Goal: Obtain resource: Download file/media

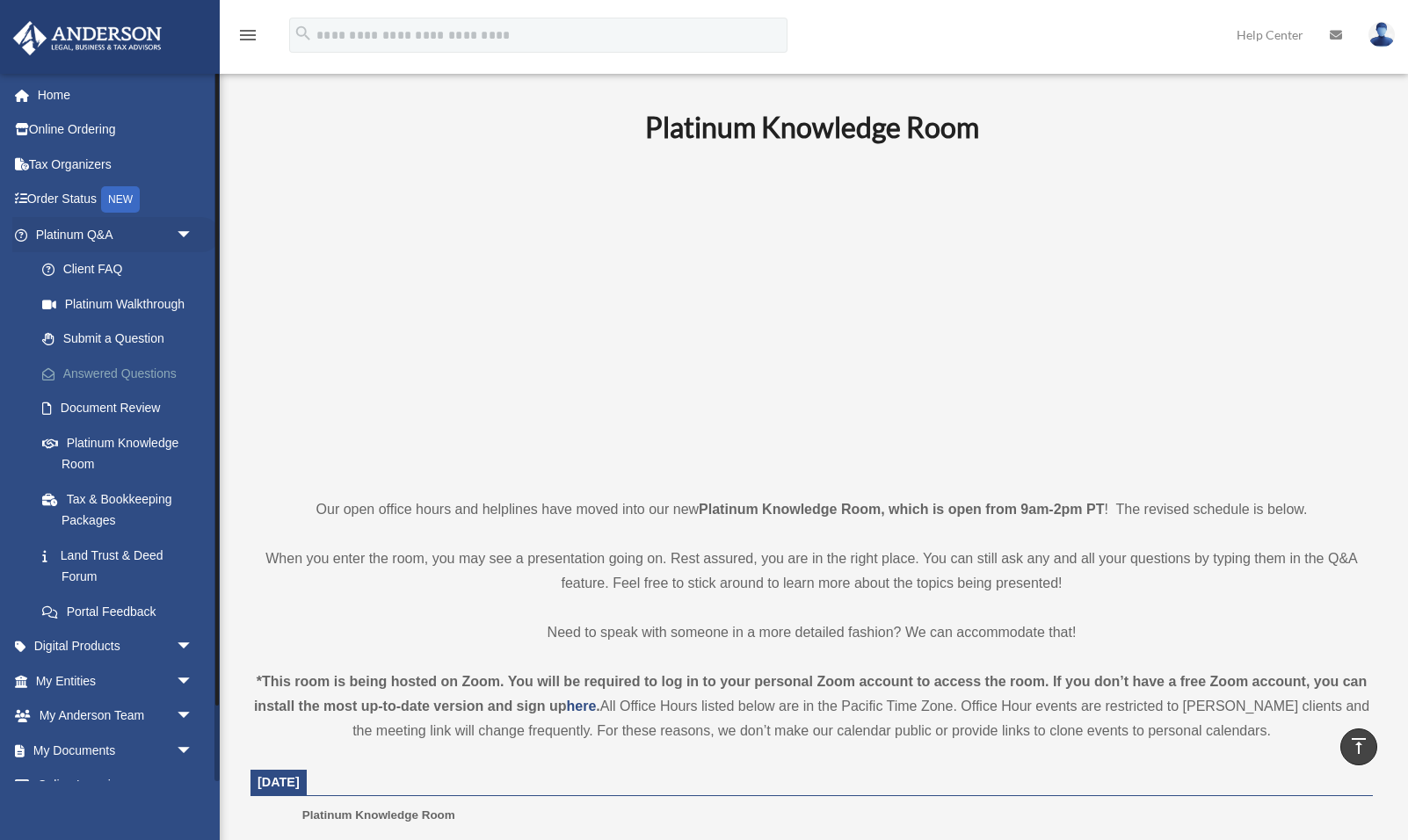
scroll to position [420, 0]
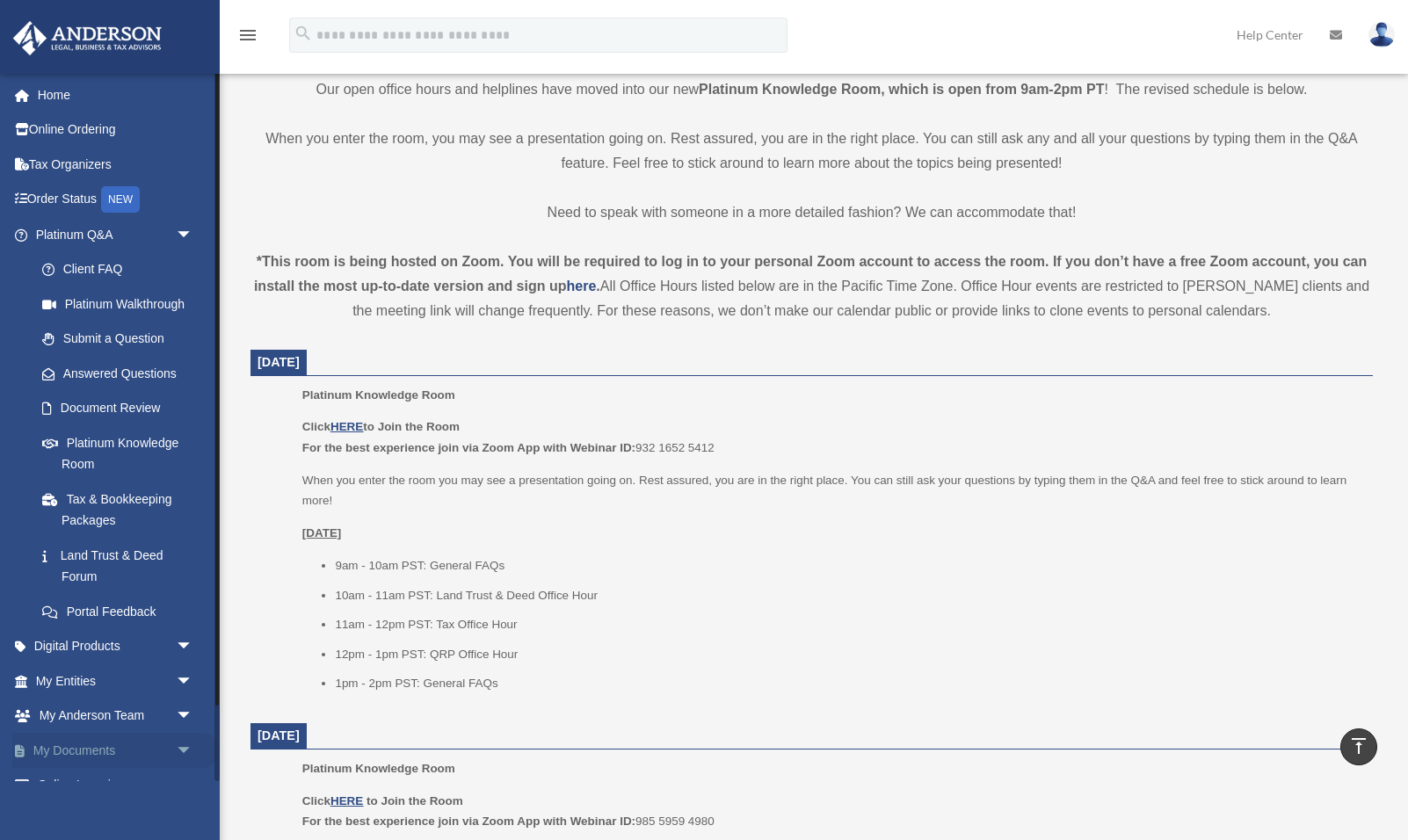
click at [133, 747] on link "My Documents arrow_drop_down" at bounding box center [116, 751] width 208 height 35
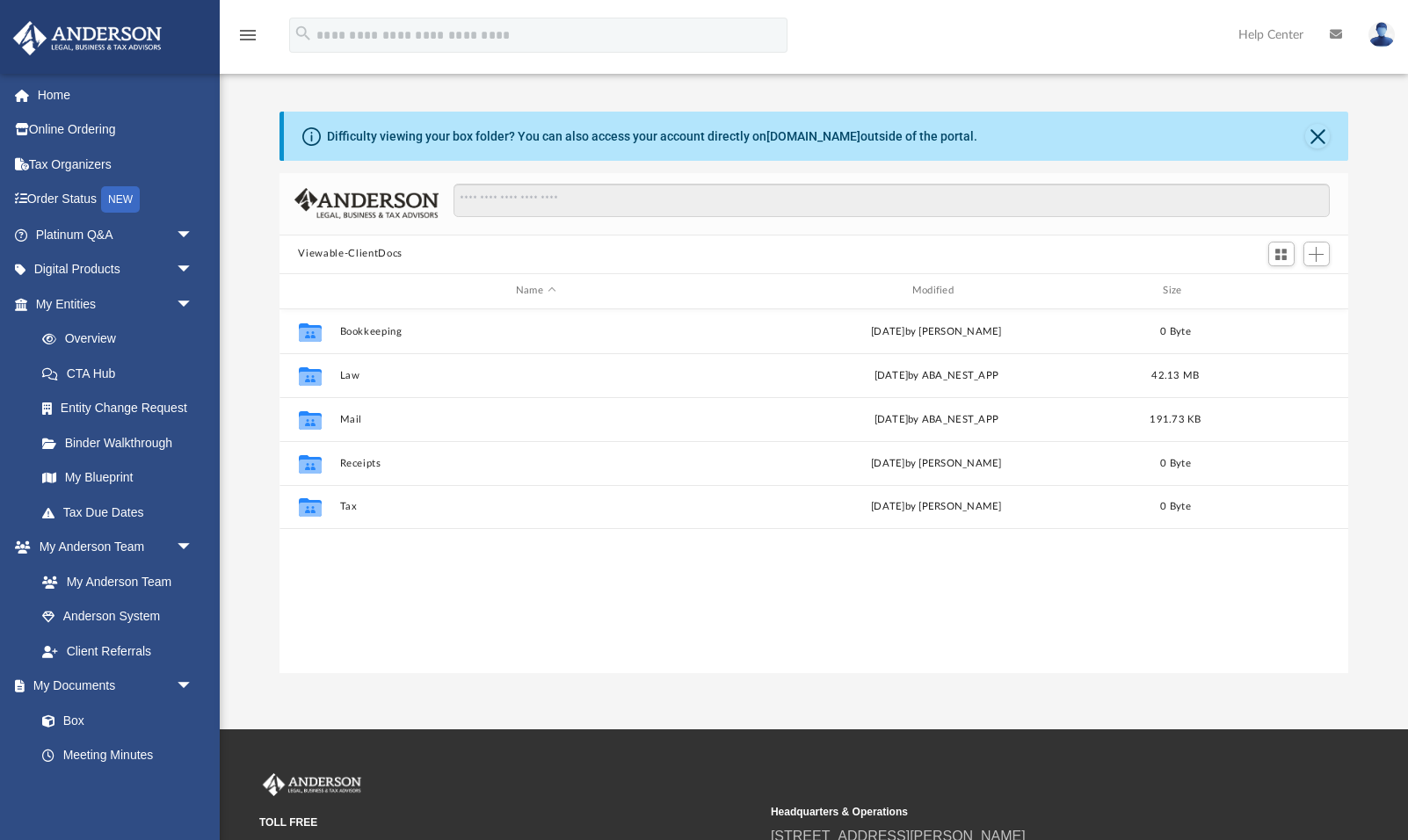
scroll to position [400, 1070]
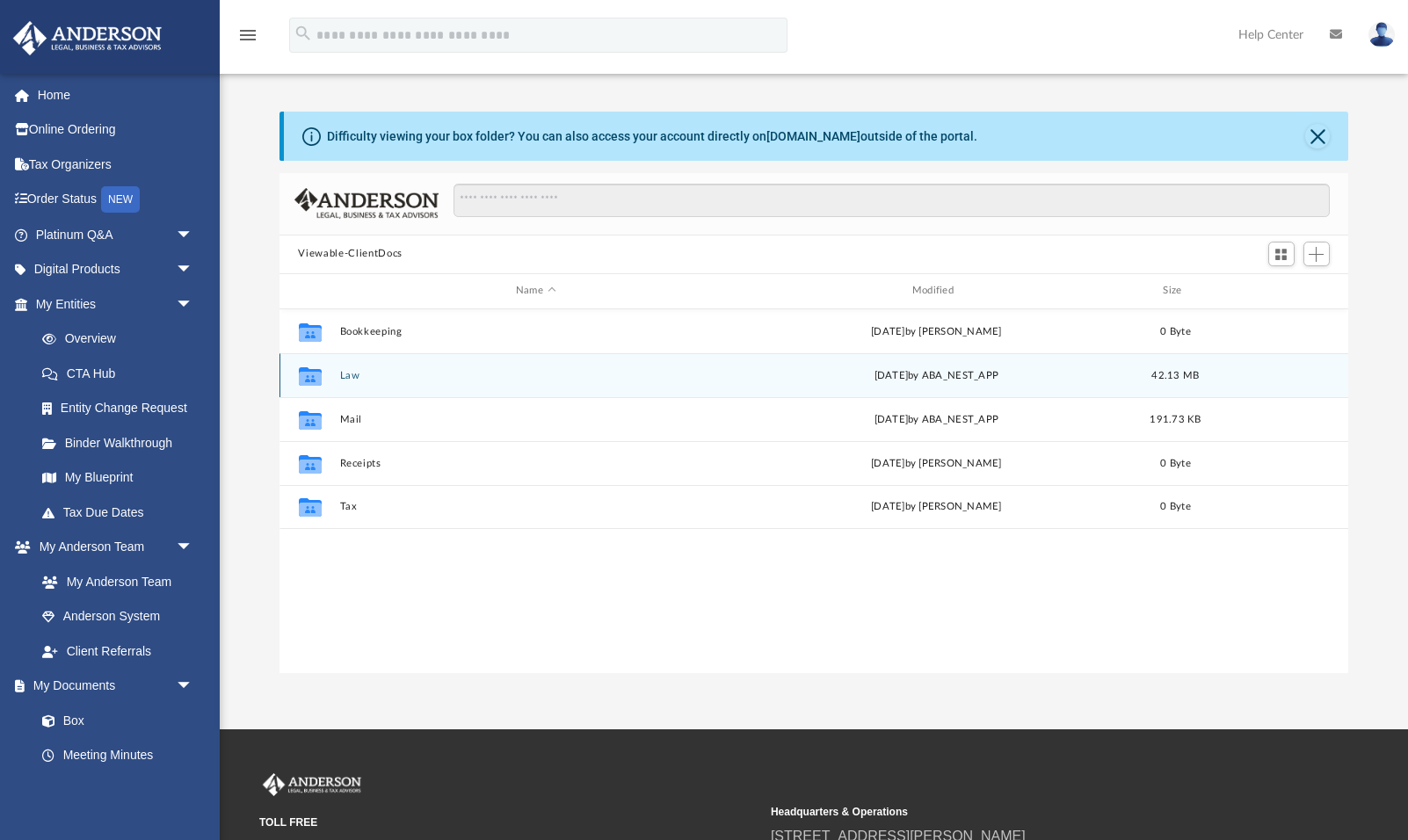
click at [308, 374] on icon "grid" at bounding box center [309, 378] width 23 height 14
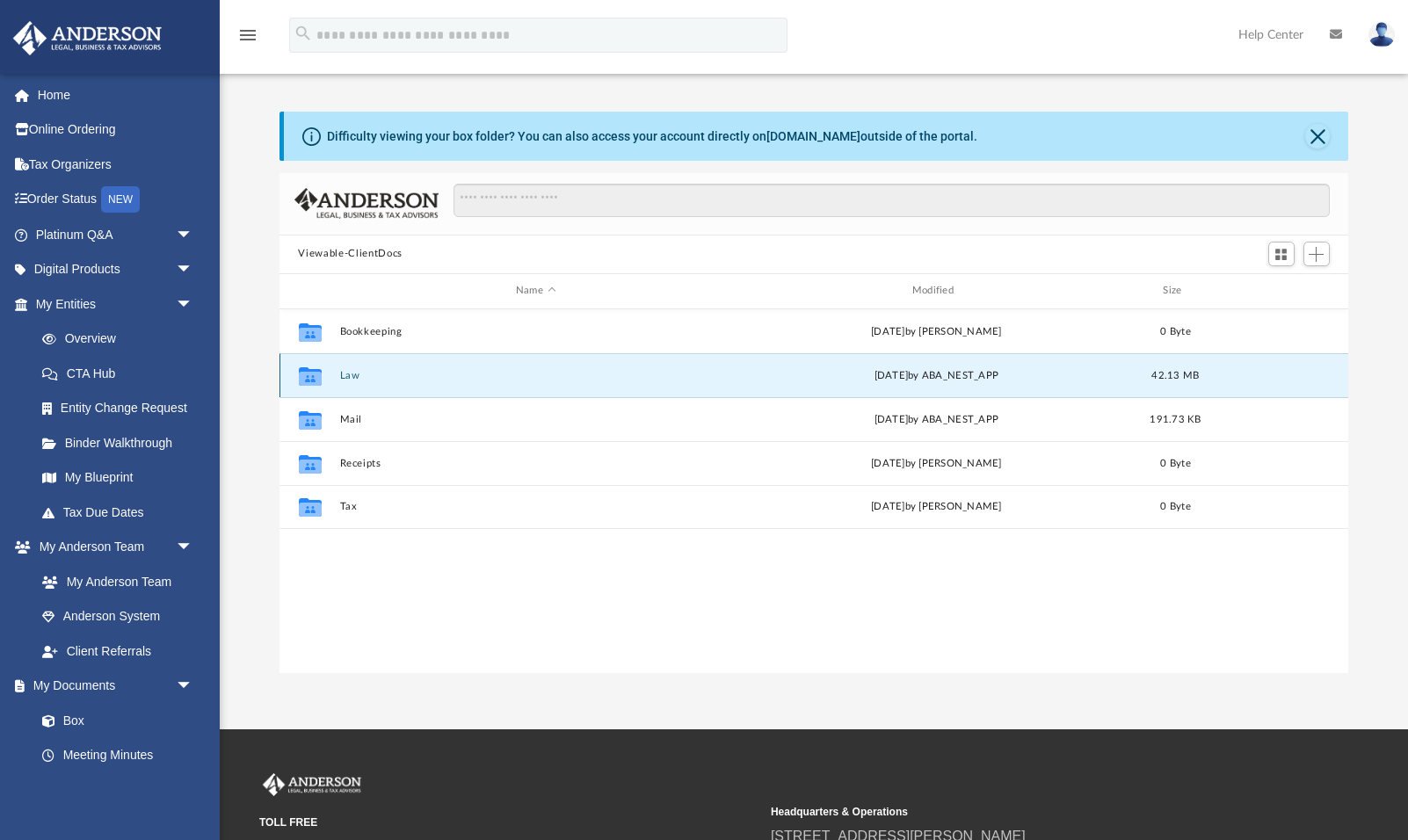
click at [308, 374] on icon "grid" at bounding box center [309, 378] width 23 height 14
click at [71, 713] on link "Box" at bounding box center [123, 721] width 195 height 35
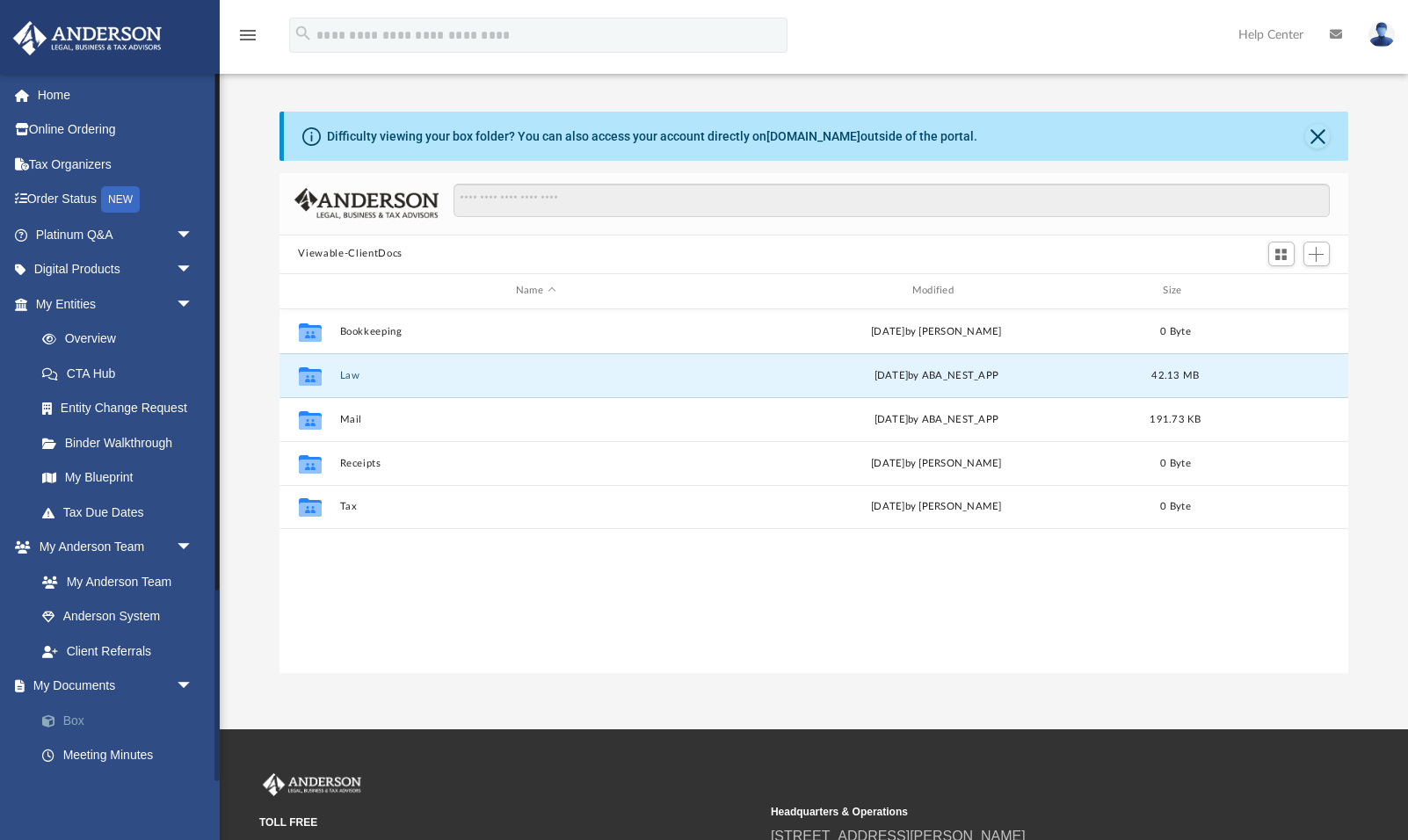
click at [71, 713] on link "Box" at bounding box center [123, 721] width 195 height 35
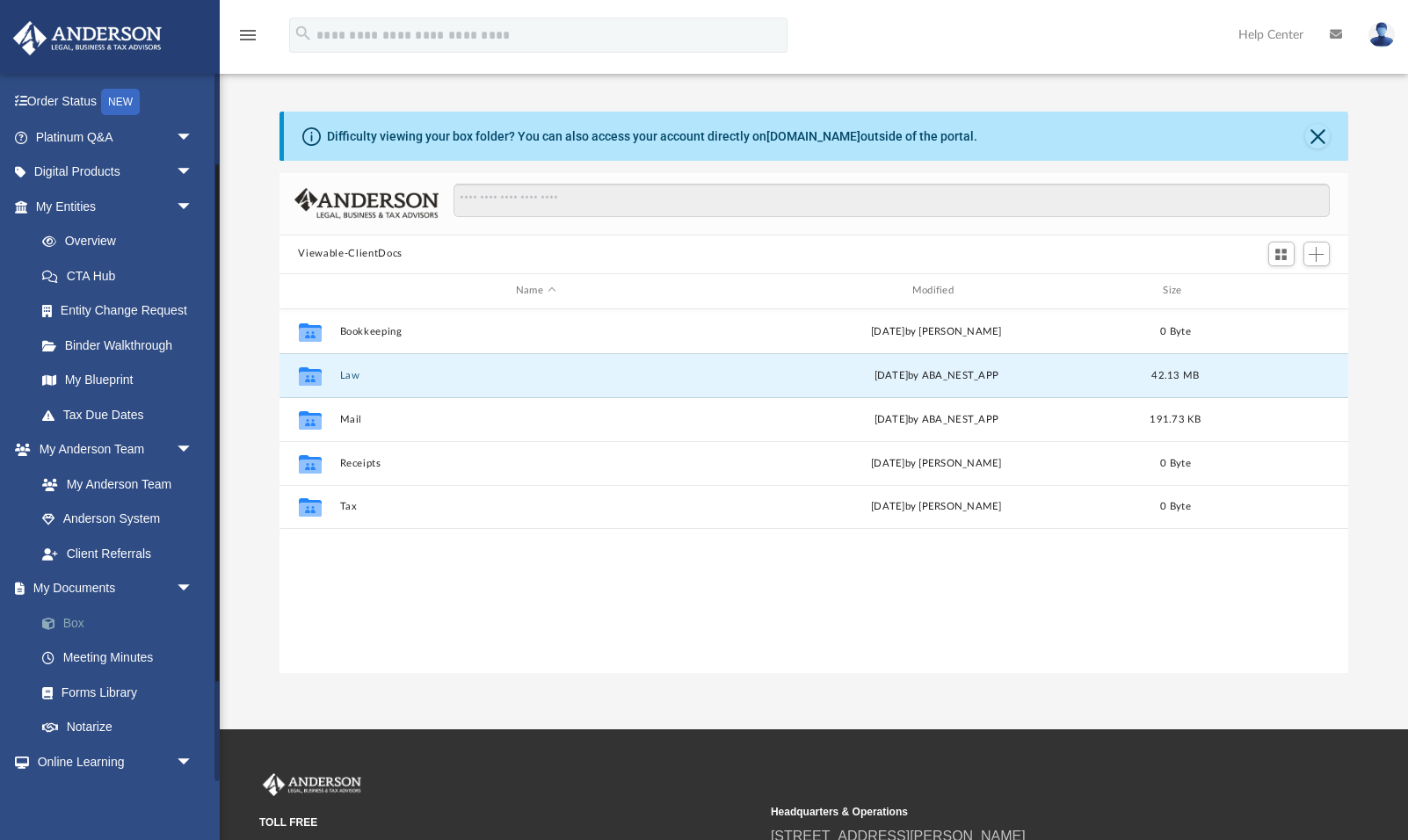
scroll to position [133, 0]
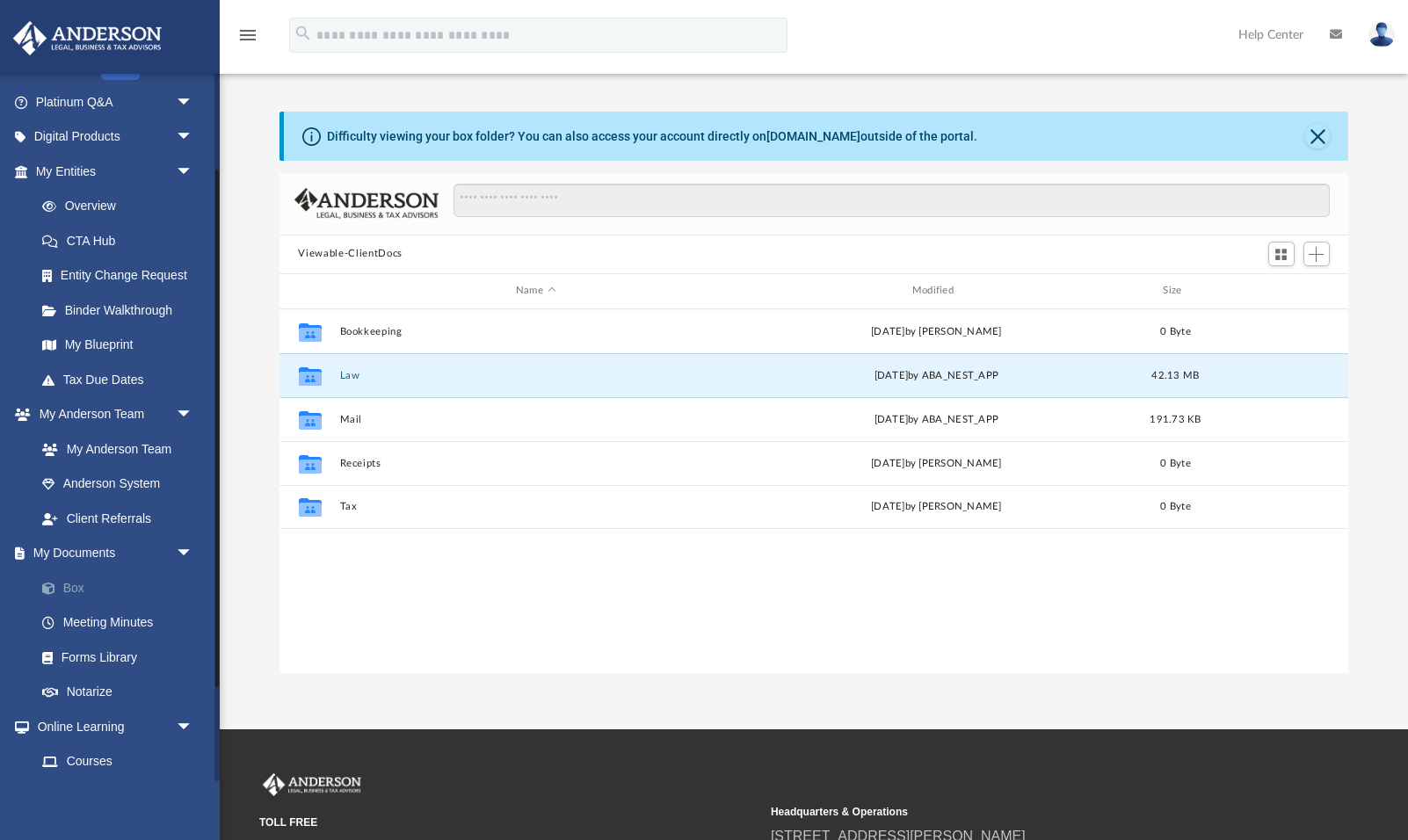
click at [52, 583] on span at bounding box center [58, 588] width 11 height 12
click at [68, 579] on link "Box" at bounding box center [123, 588] width 195 height 35
click at [71, 575] on link "Box" at bounding box center [123, 588] width 195 height 35
click at [351, 252] on button "Viewable-ClientDocs" at bounding box center [350, 253] width 104 height 16
click at [304, 374] on icon "grid" at bounding box center [309, 378] width 23 height 14
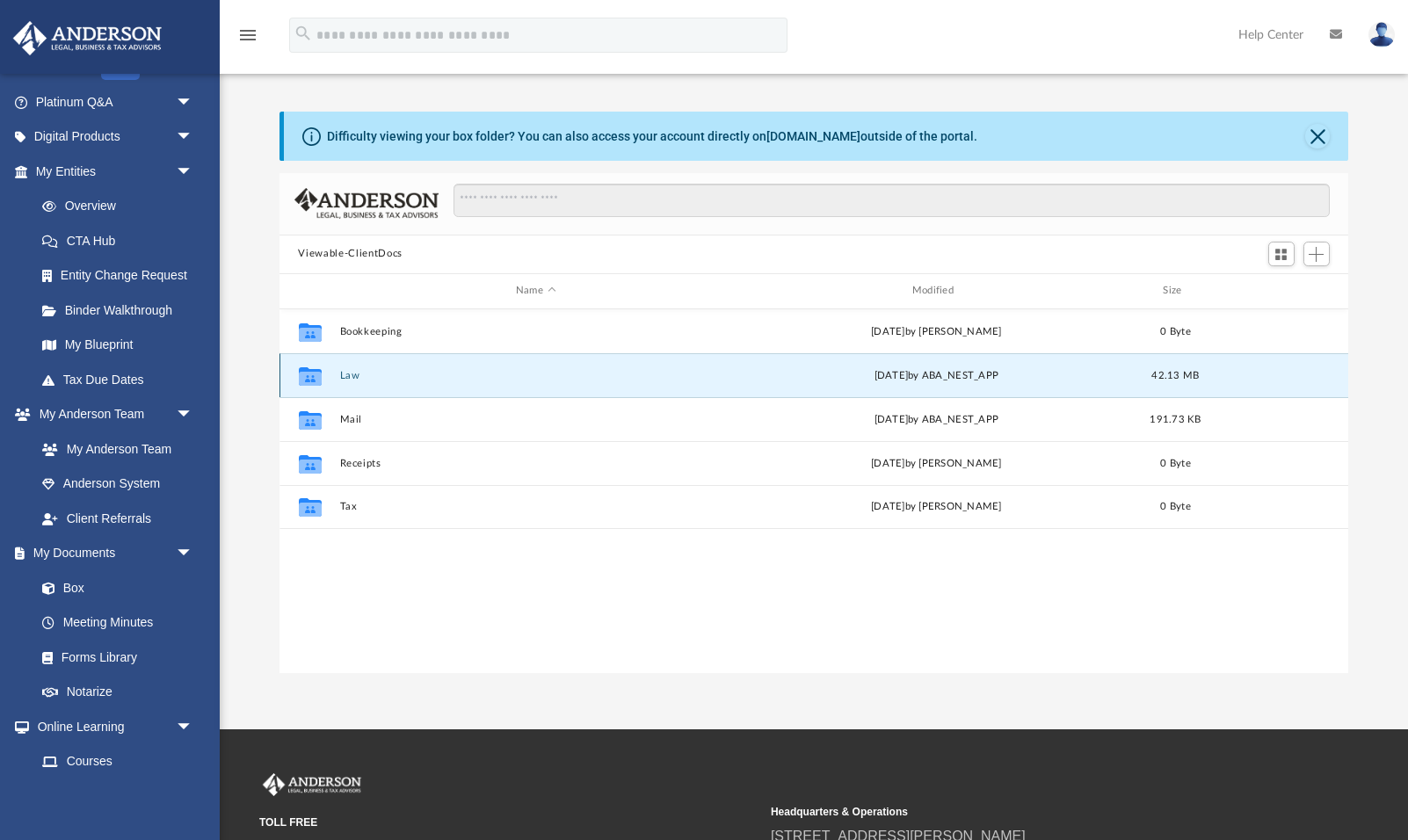
click at [304, 374] on icon "grid" at bounding box center [309, 378] width 23 height 14
click at [407, 374] on button "Law" at bounding box center [536, 376] width 393 height 11
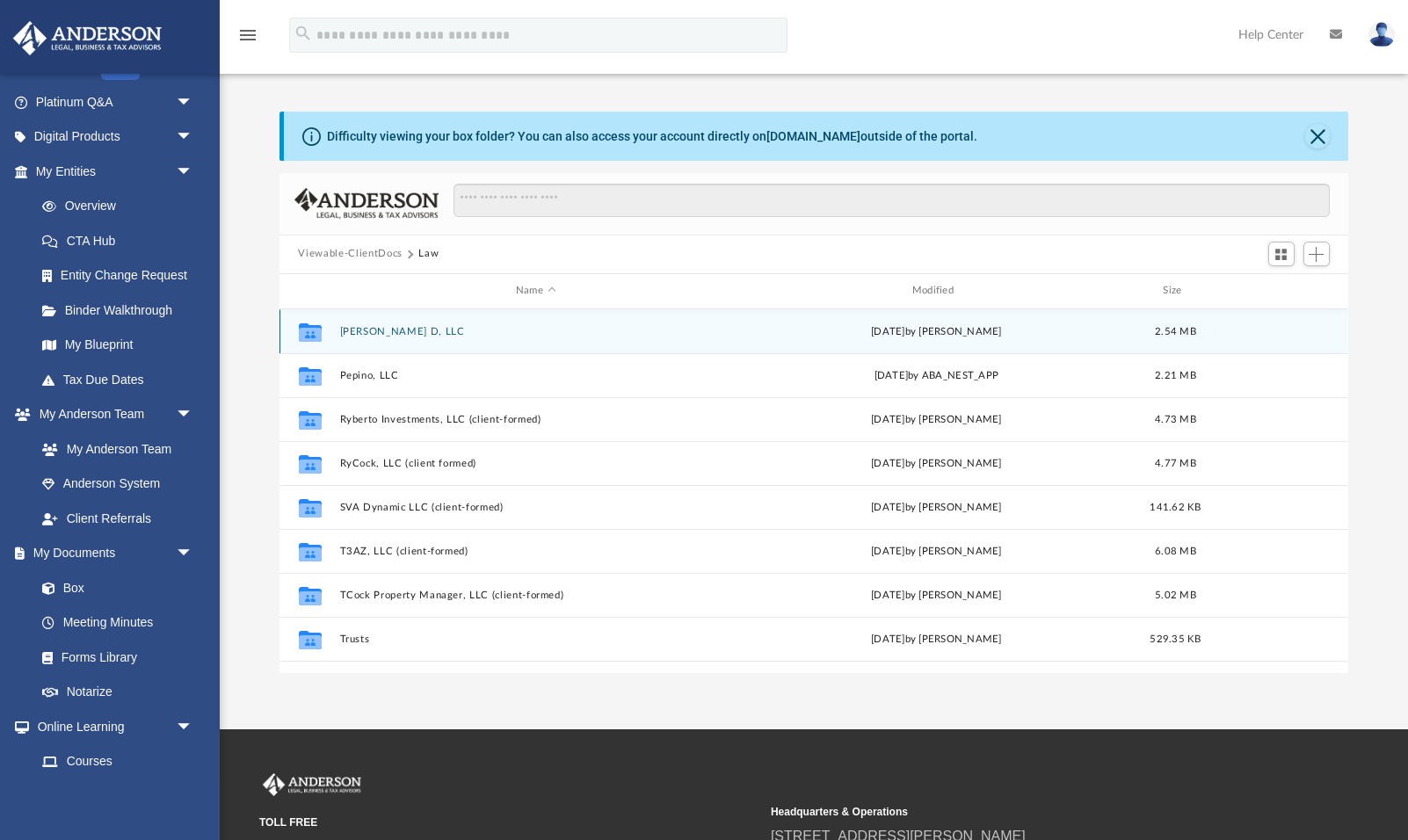
click at [313, 327] on icon "grid" at bounding box center [309, 333] width 23 height 14
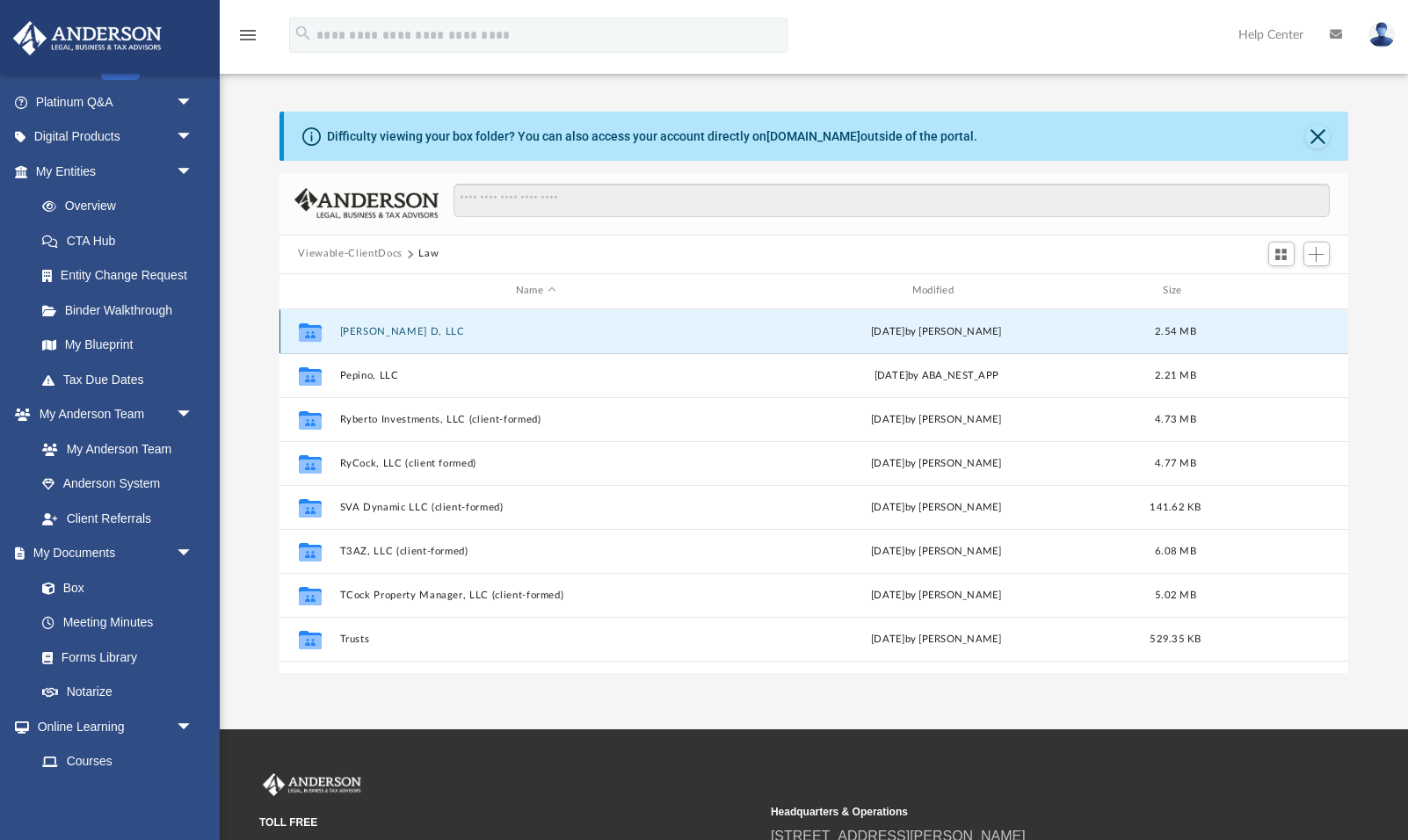
click at [313, 327] on icon "grid" at bounding box center [309, 333] width 23 height 14
click at [304, 334] on icon "grid" at bounding box center [309, 333] width 23 height 14
click at [360, 331] on button "Merle D, LLC" at bounding box center [536, 331] width 393 height 11
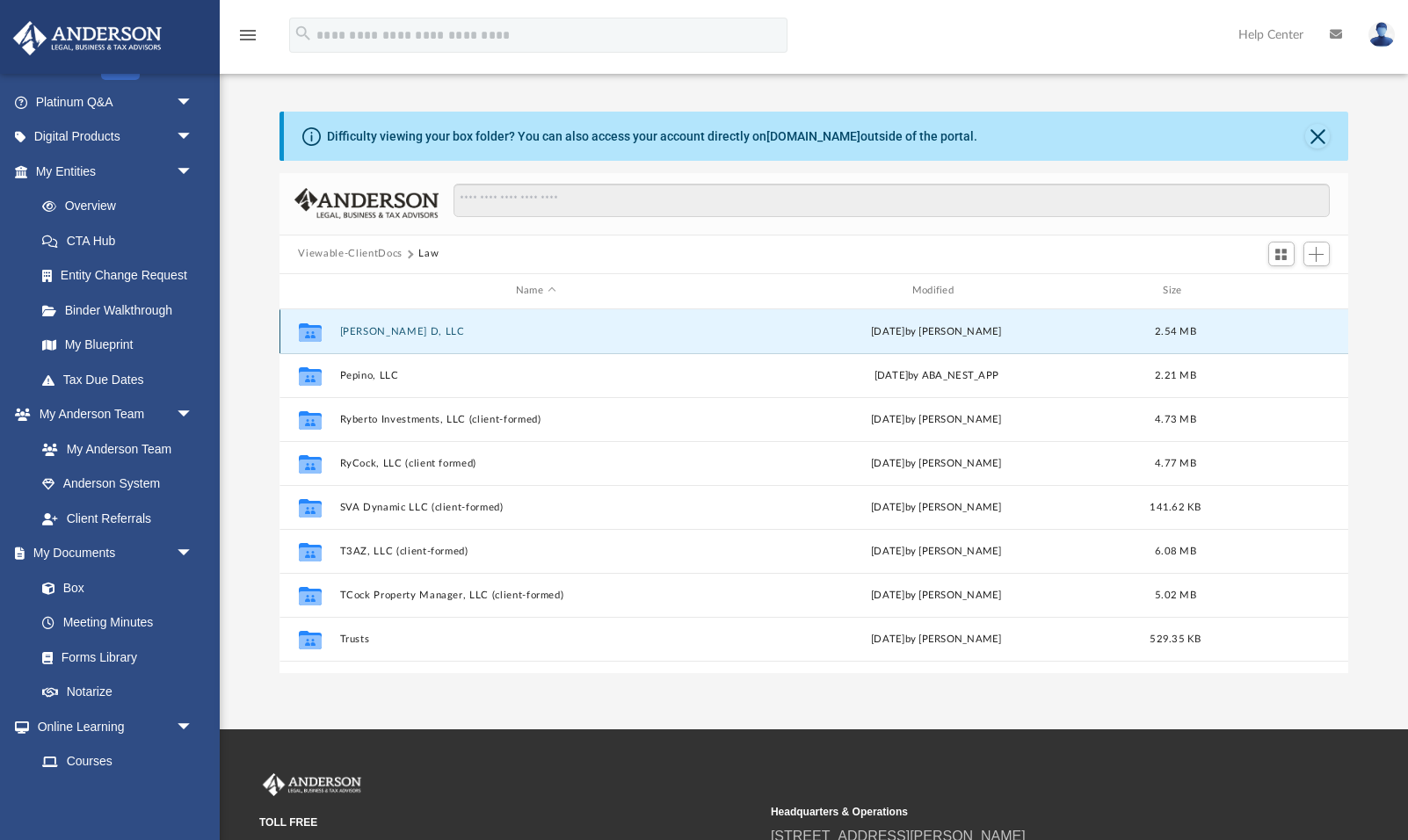
click at [360, 331] on button "Merle D, LLC" at bounding box center [536, 331] width 393 height 11
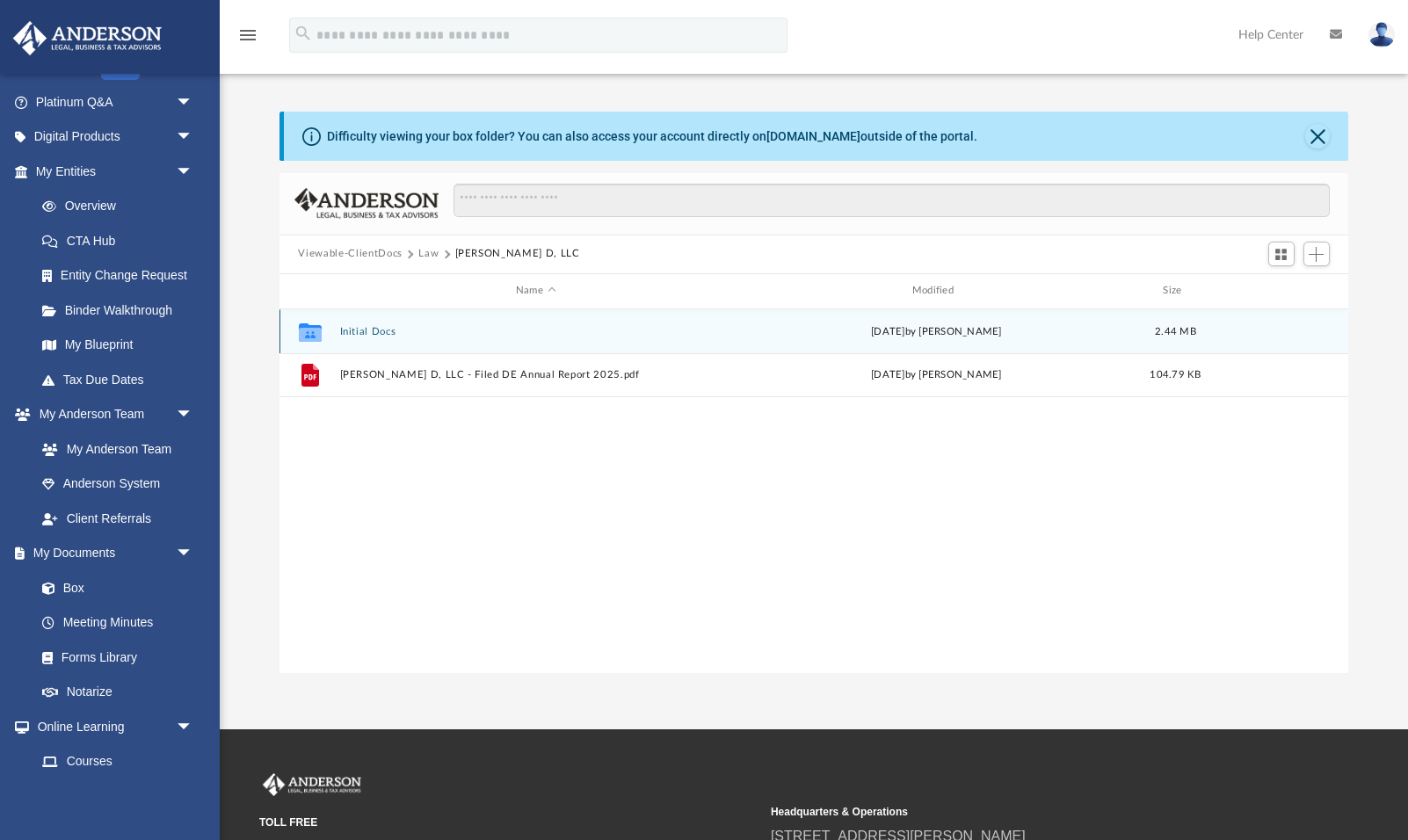
click at [369, 333] on button "Initial Docs" at bounding box center [536, 331] width 393 height 11
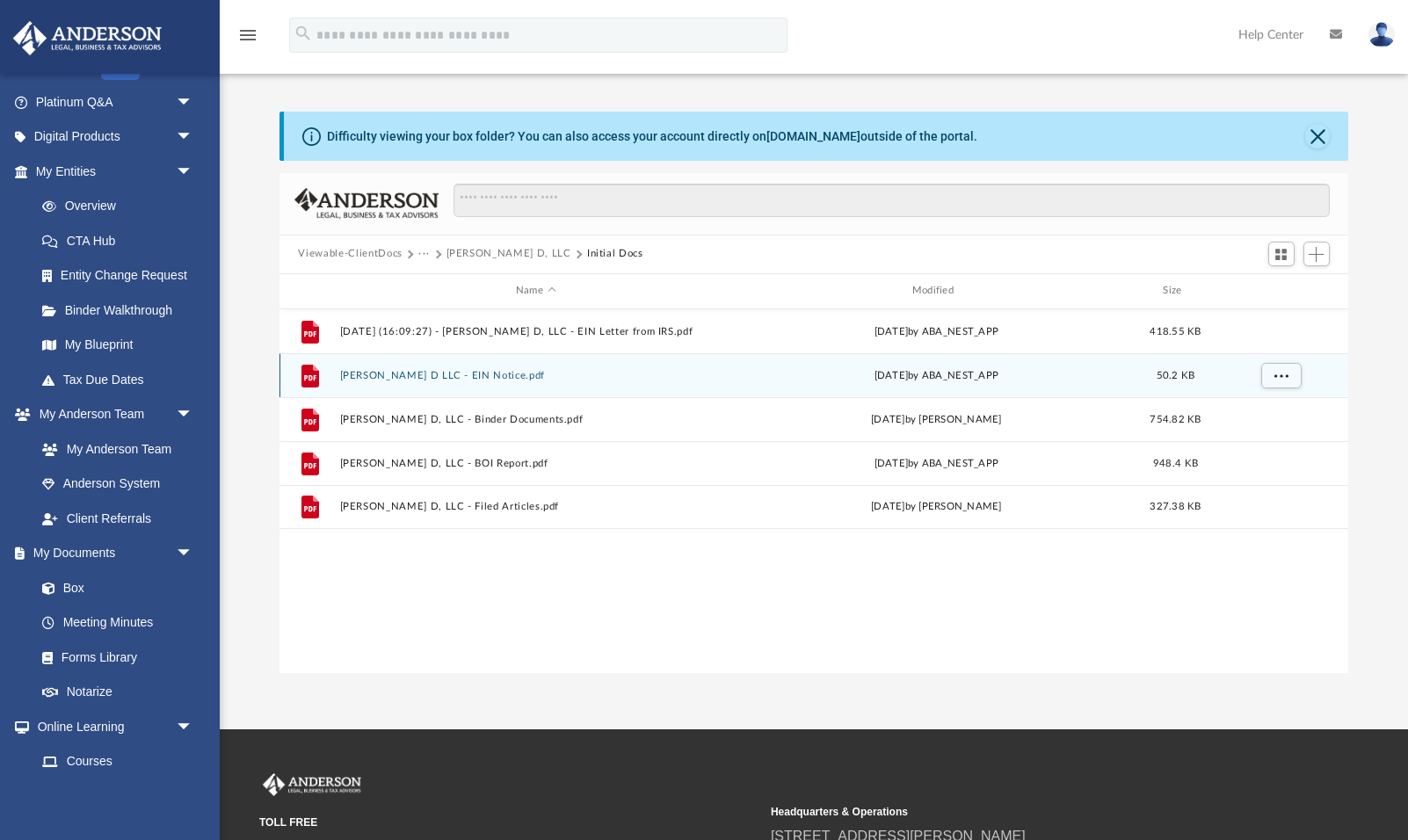
click at [433, 371] on button "Merle D LLC - EIN Notice.pdf" at bounding box center [536, 376] width 393 height 11
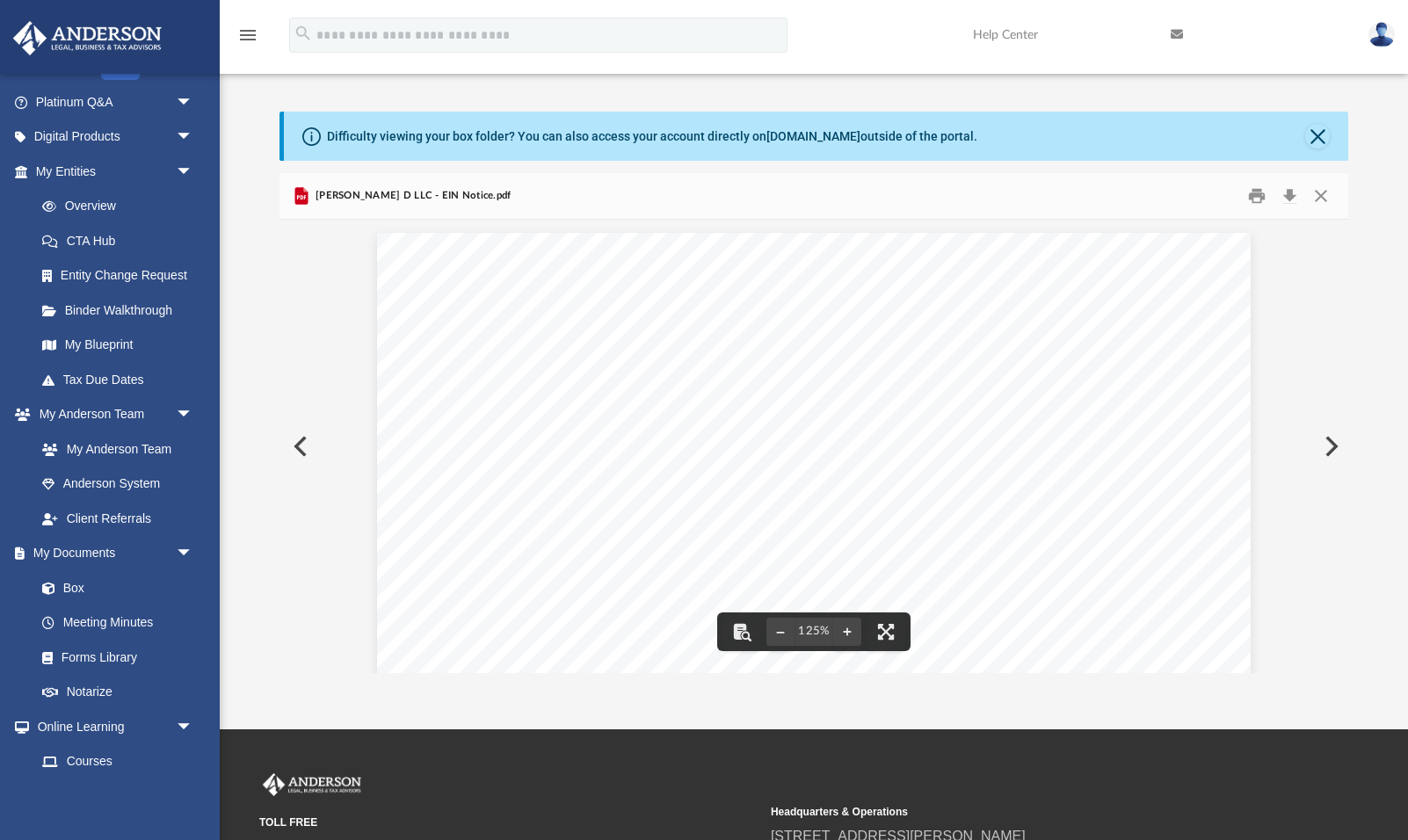
scroll to position [0, 0]
click at [1256, 190] on button "Print" at bounding box center [1257, 195] width 35 height 27
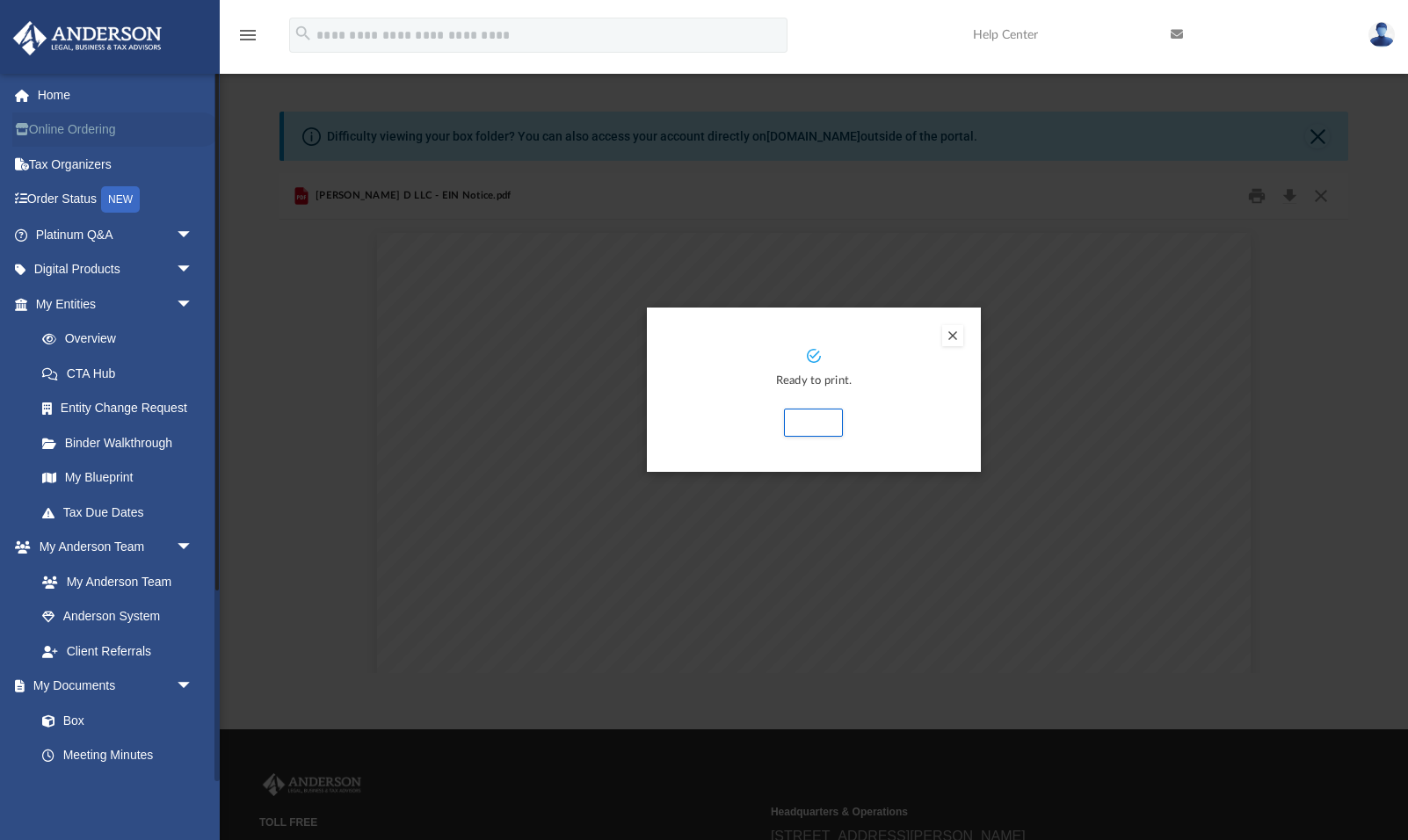
click at [54, 126] on link "Online Ordering" at bounding box center [116, 130] width 208 height 35
